Goal: Task Accomplishment & Management: Manage account settings

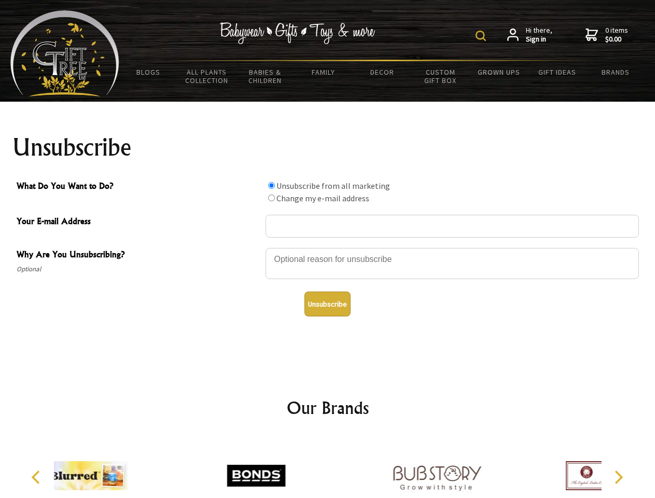
click at [482, 36] on img at bounding box center [480, 36] width 10 height 10
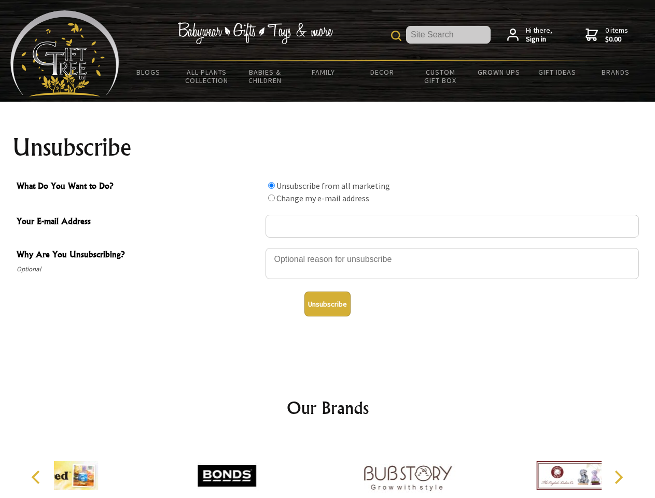
click at [328, 247] on div at bounding box center [451, 265] width 373 height 36
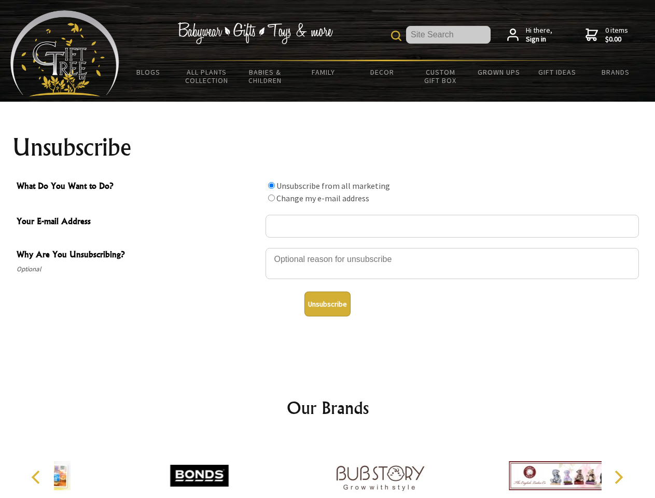
click at [271, 185] on input "What Do You Want to Do?" at bounding box center [271, 185] width 7 height 7
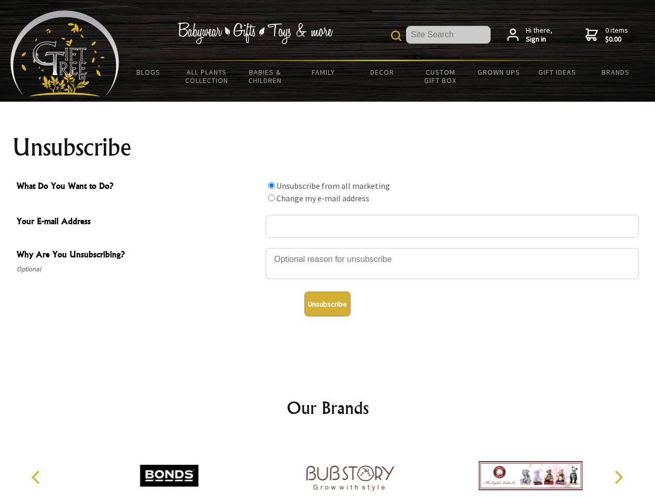
click at [271, 198] on input "What Do You Want to Do?" at bounding box center [271, 197] width 7 height 7
radio input "true"
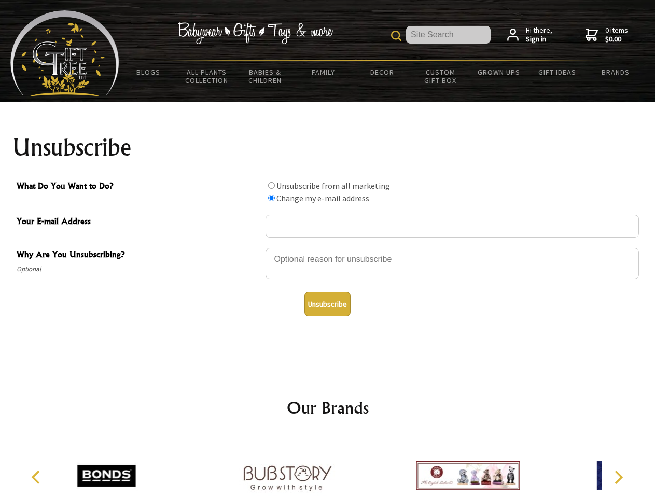
click at [327, 304] on button "Unsubscribe" at bounding box center [327, 303] width 46 height 25
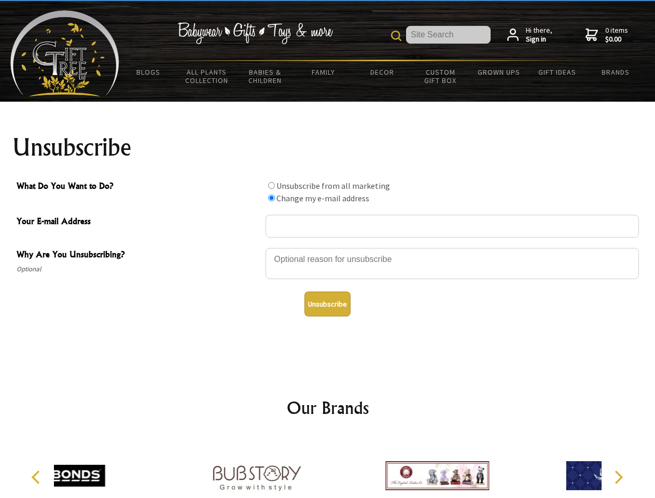
click at [347, 467] on div at bounding box center [437, 477] width 180 height 81
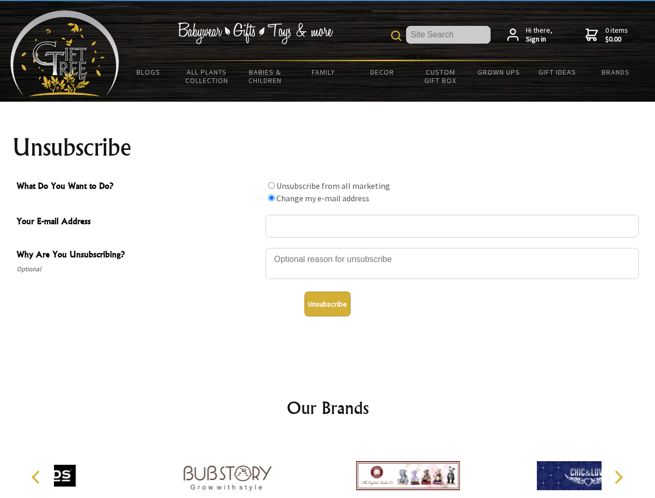
click at [37, 477] on icon "Previous" at bounding box center [36, 476] width 13 height 13
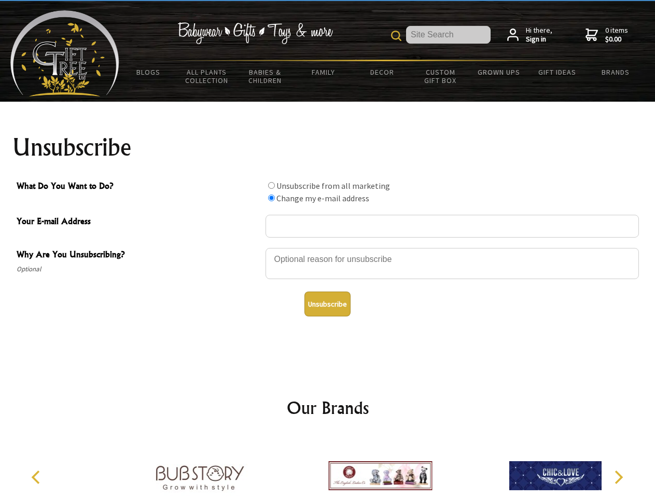
click at [618, 477] on icon "Next" at bounding box center [617, 476] width 13 height 13
